Goal: Information Seeking & Learning: Learn about a topic

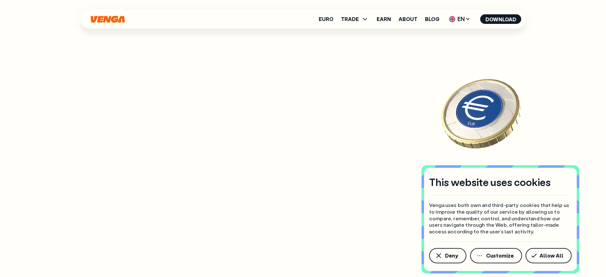
scroll to position [2945, 0]
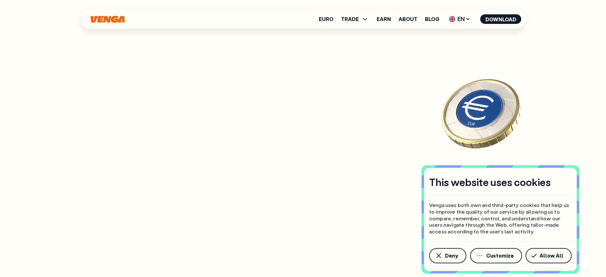
scroll to position [2932, 0]
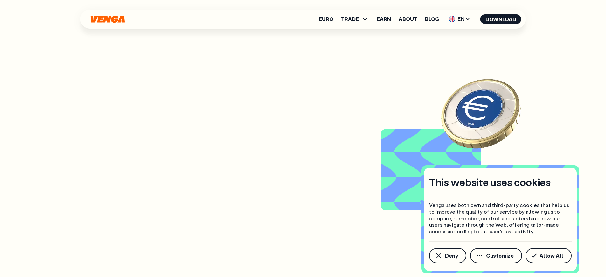
scroll to position [724, 0]
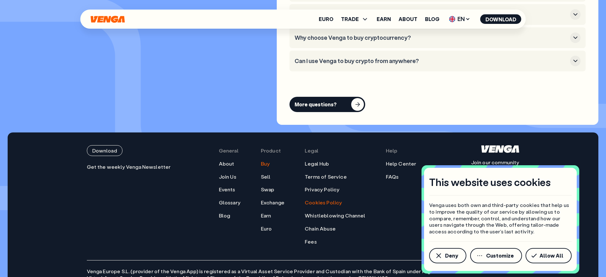
click at [327, 199] on link "Cookies Policy" at bounding box center [323, 202] width 37 height 7
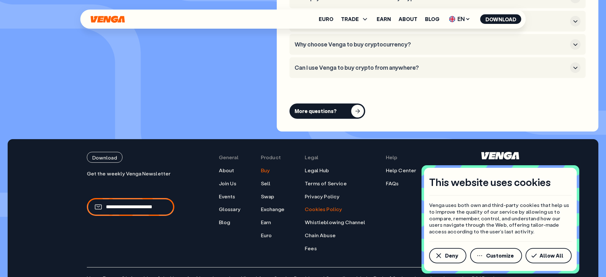
scroll to position [1932, 0]
